Goal: Navigation & Orientation: Find specific page/section

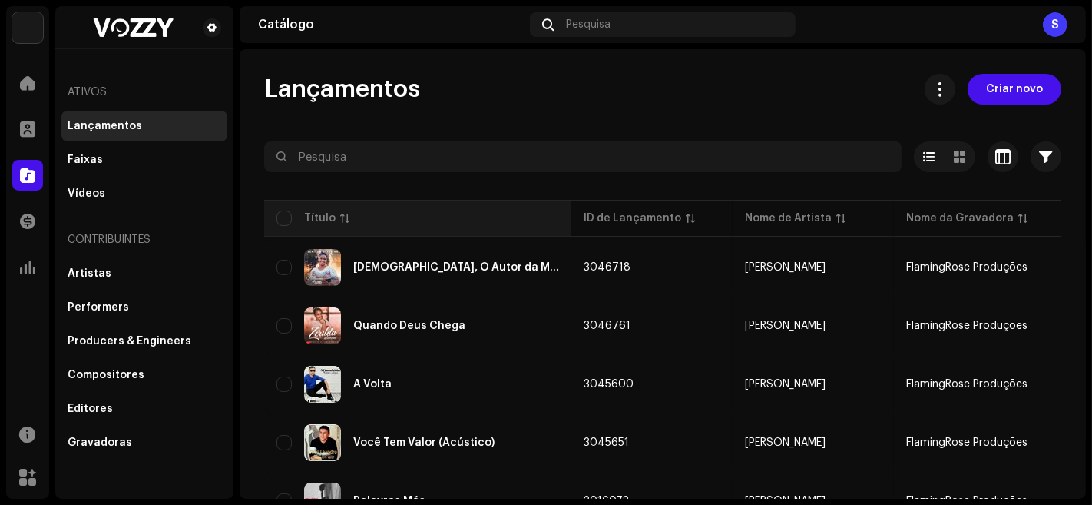
scroll to position [0, 405]
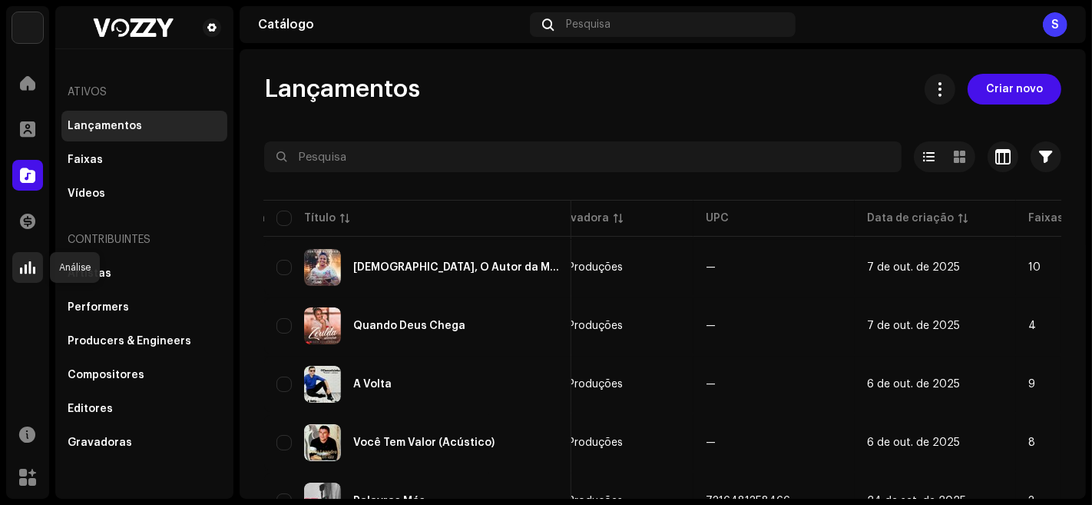
click at [28, 267] on span at bounding box center [27, 267] width 15 height 12
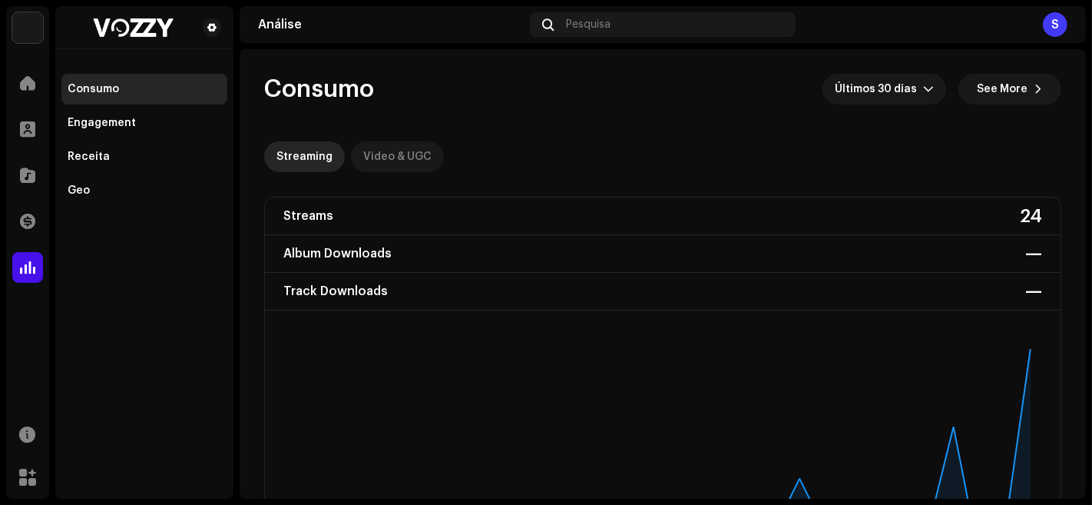
click at [422, 157] on div "Video & UGC" at bounding box center [397, 156] width 68 height 31
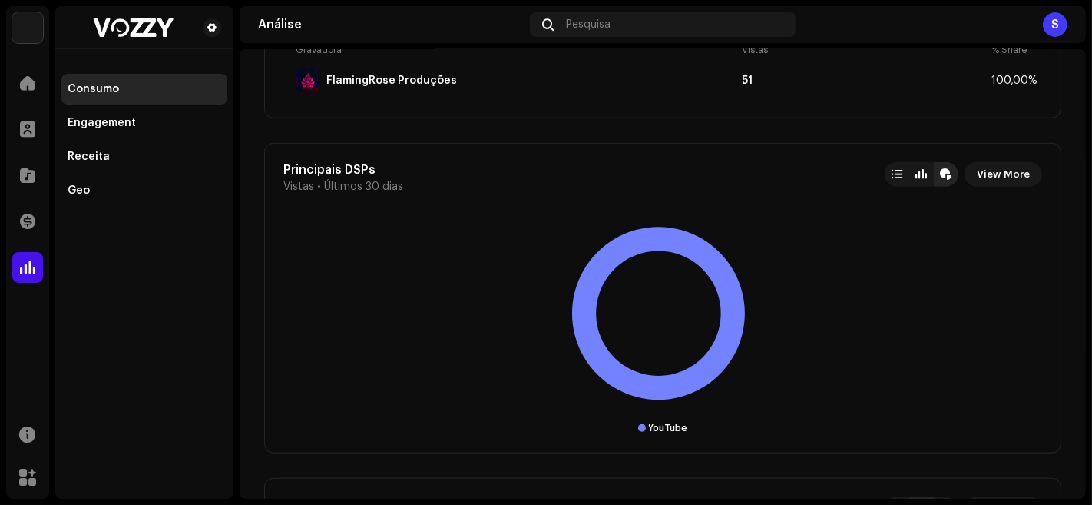
scroll to position [1261, 0]
click at [210, 161] on div "Receita" at bounding box center [145, 157] width 154 height 12
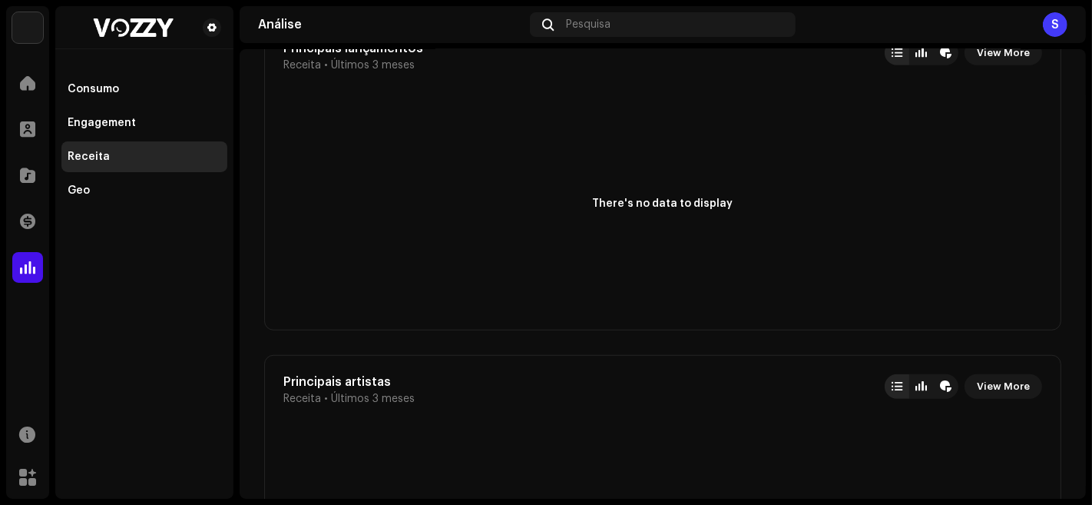
scroll to position [1270, 0]
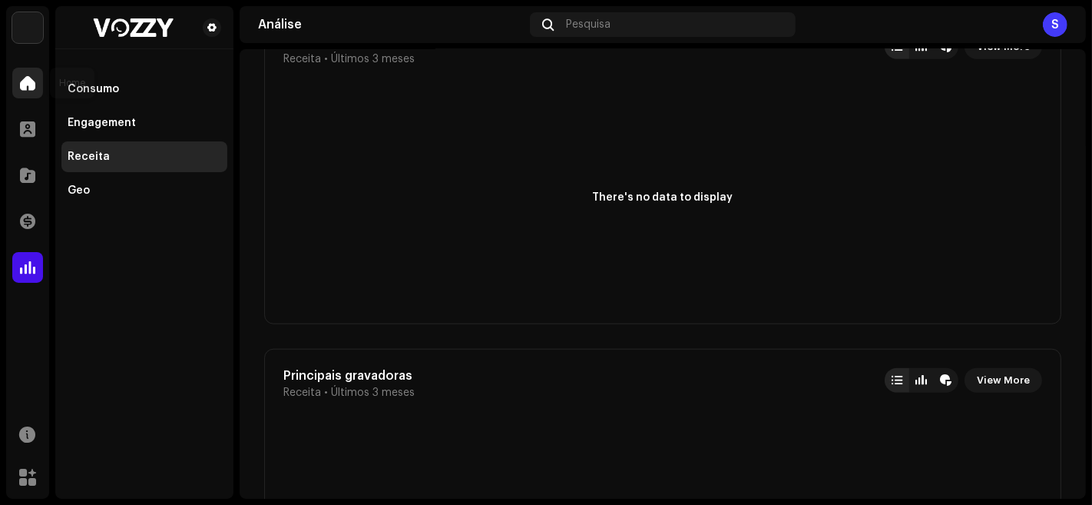
click at [25, 96] on div at bounding box center [27, 83] width 31 height 31
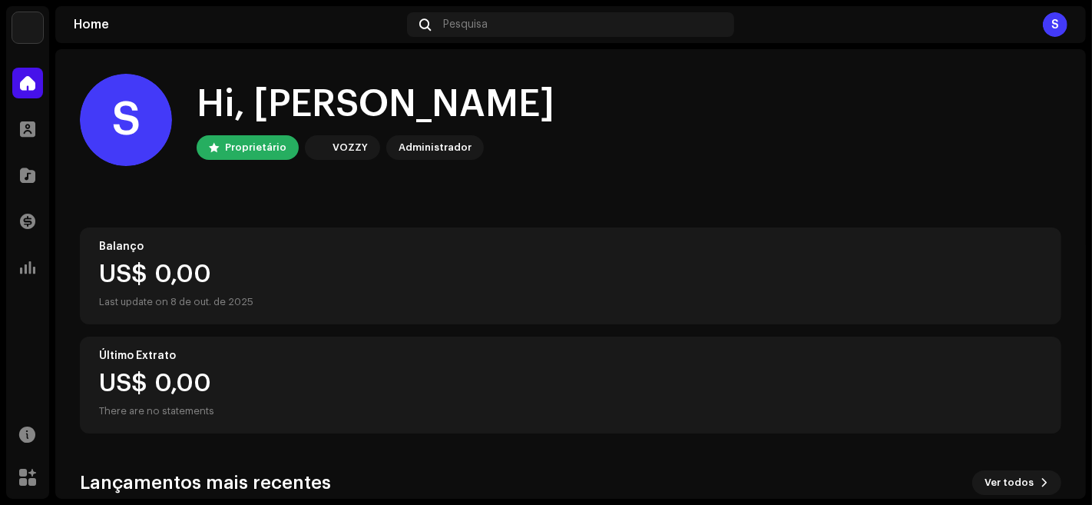
scroll to position [253, 0]
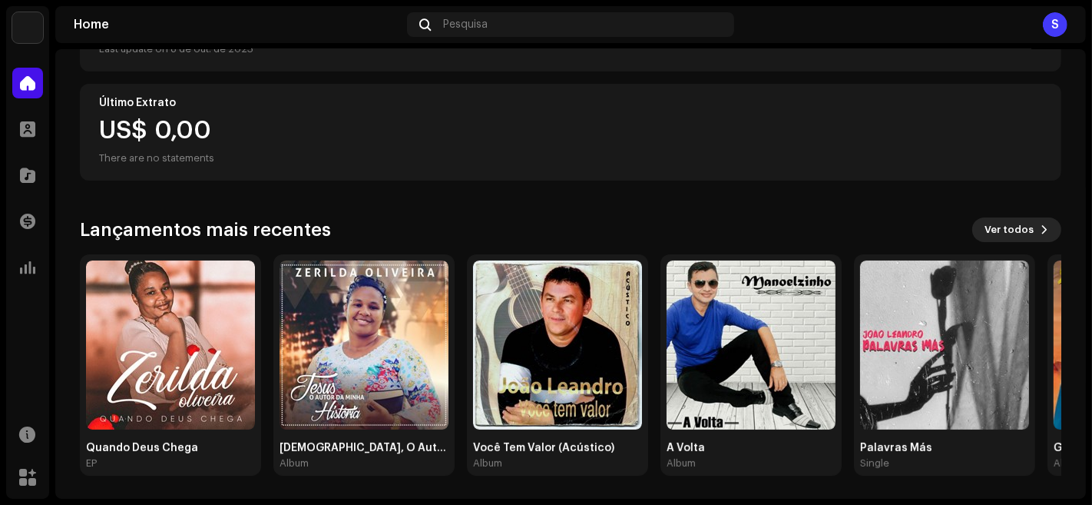
click at [987, 227] on span "Ver todos" at bounding box center [1009, 229] width 49 height 31
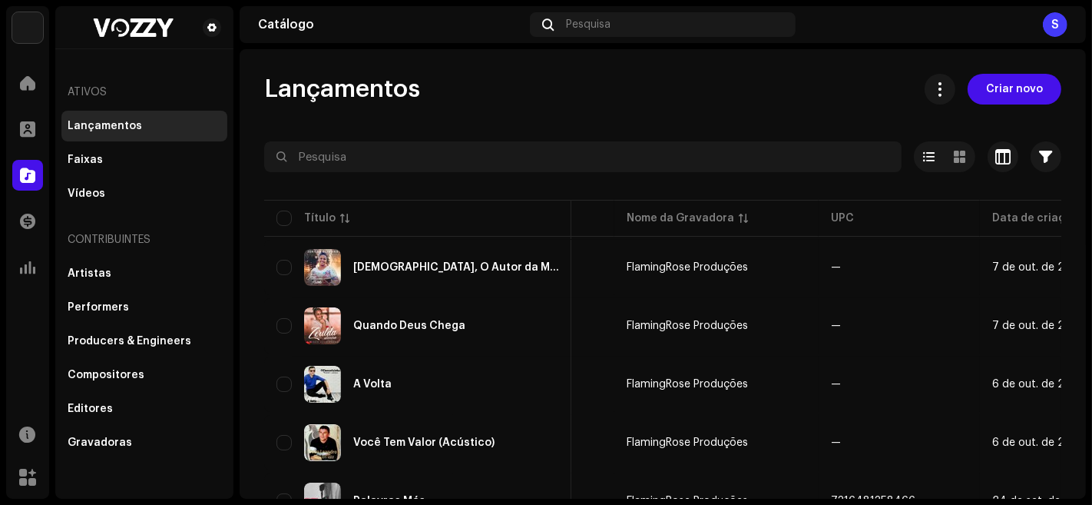
scroll to position [0, 281]
